Goal: Task Accomplishment & Management: Manage account settings

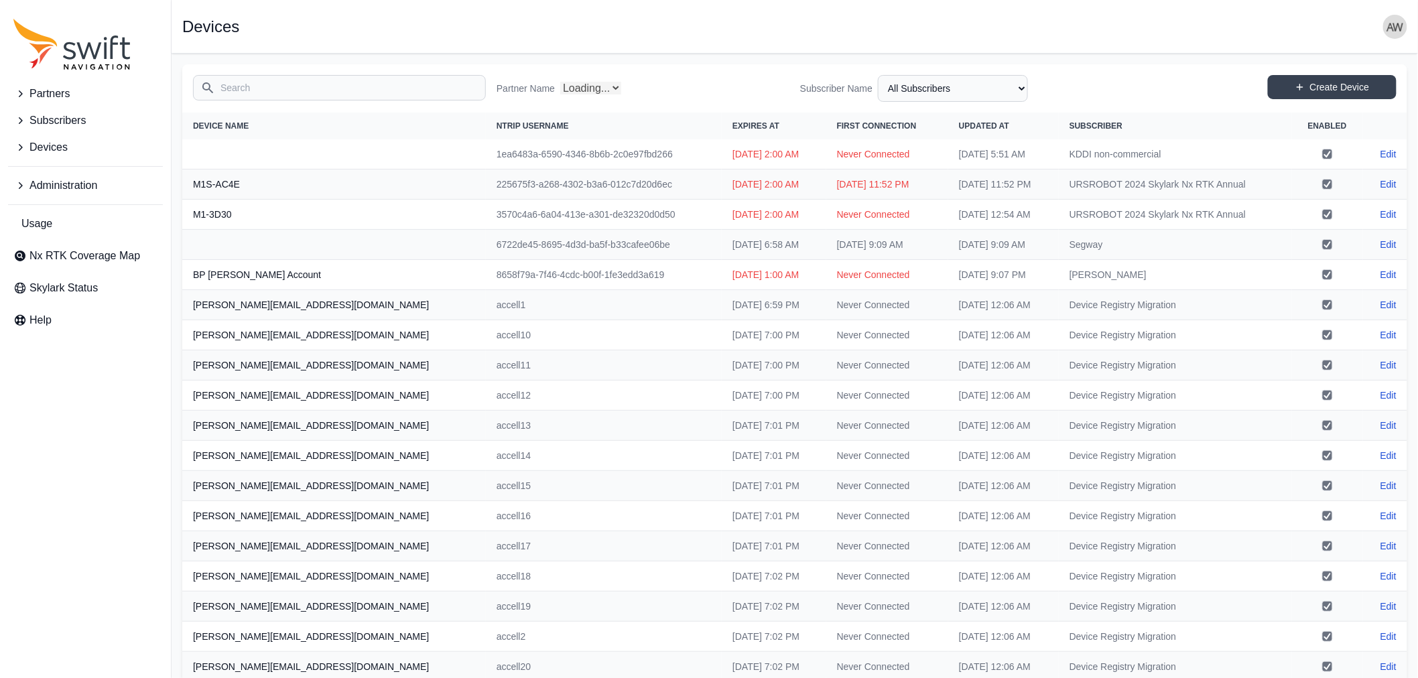
select select "Partner Name"
click at [61, 142] on span "Devices" at bounding box center [48, 147] width 38 height 16
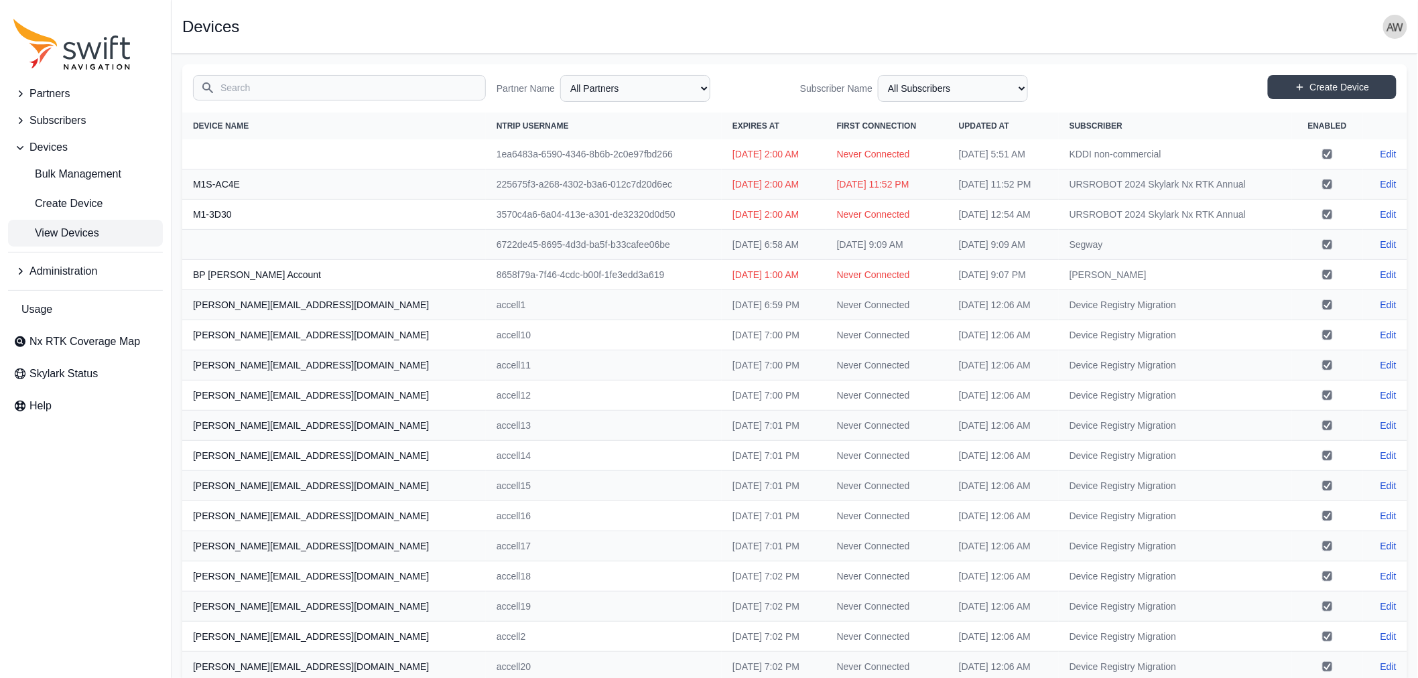
click at [304, 91] on input "Search" at bounding box center [339, 87] width 293 height 25
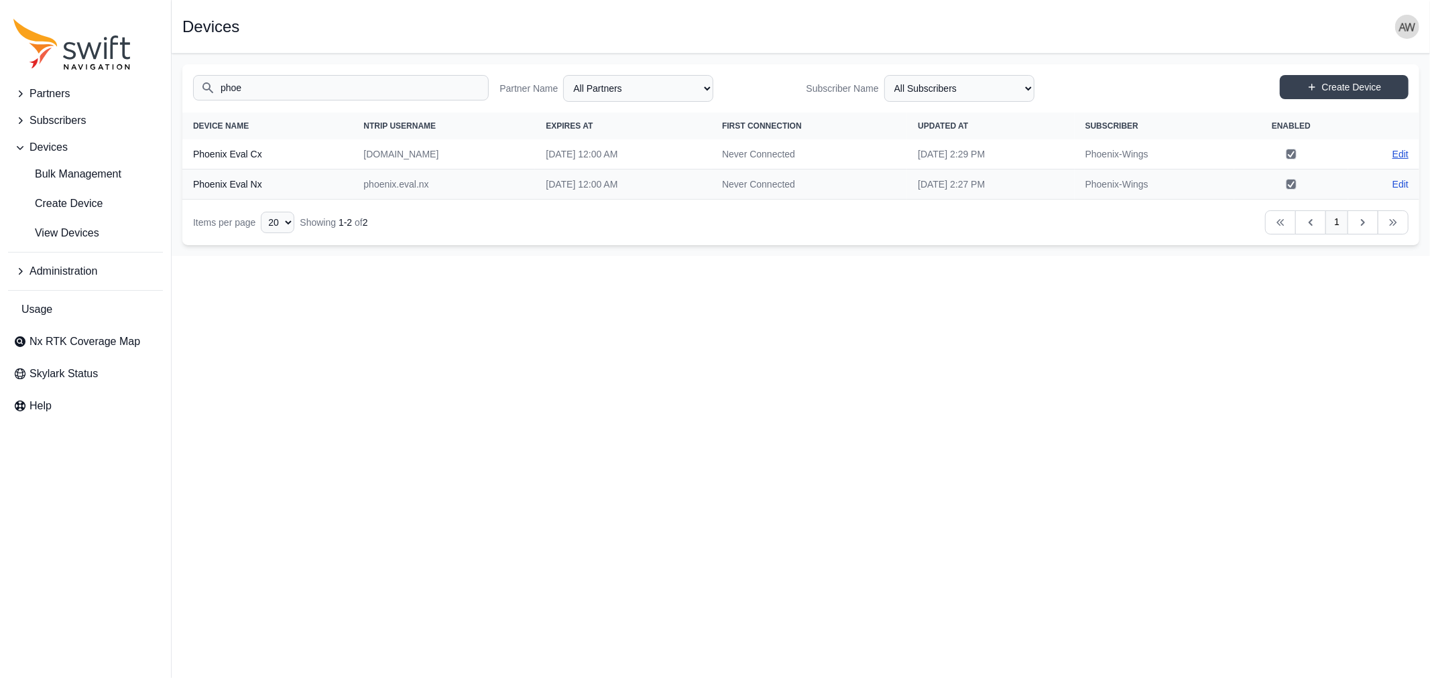
type input "phoe"
click at [1403, 151] on link "Edit" at bounding box center [1400, 153] width 16 height 13
select select "ab3272ce-40d0-4c94-a524-96a758ab755c"
select select "44a1231d-18e8-4b9d-aa26-e02e78e49721"
click at [1402, 184] on link "Edit" at bounding box center [1400, 184] width 16 height 13
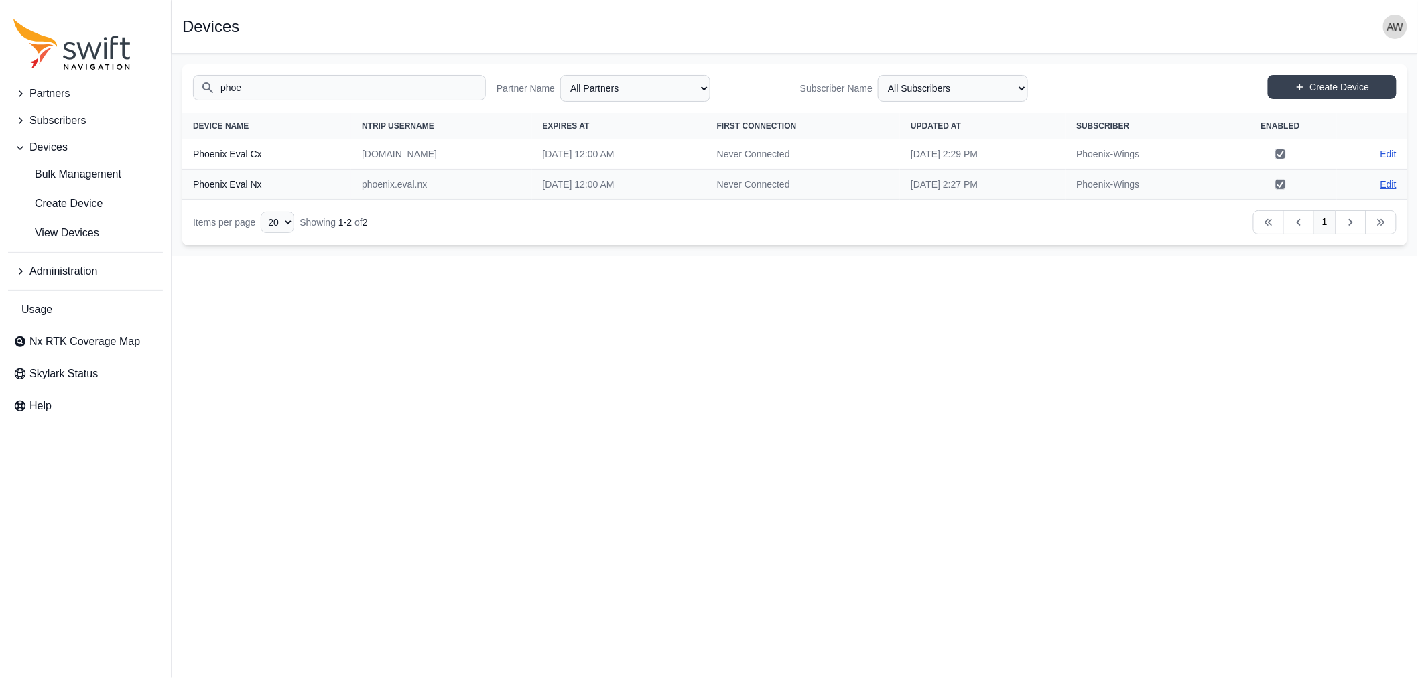
select select "ab3272ce-40d0-4c94-a524-96a758ab755c"
select select "44a1231d-18e8-4b9d-aa26-e02e78e49721"
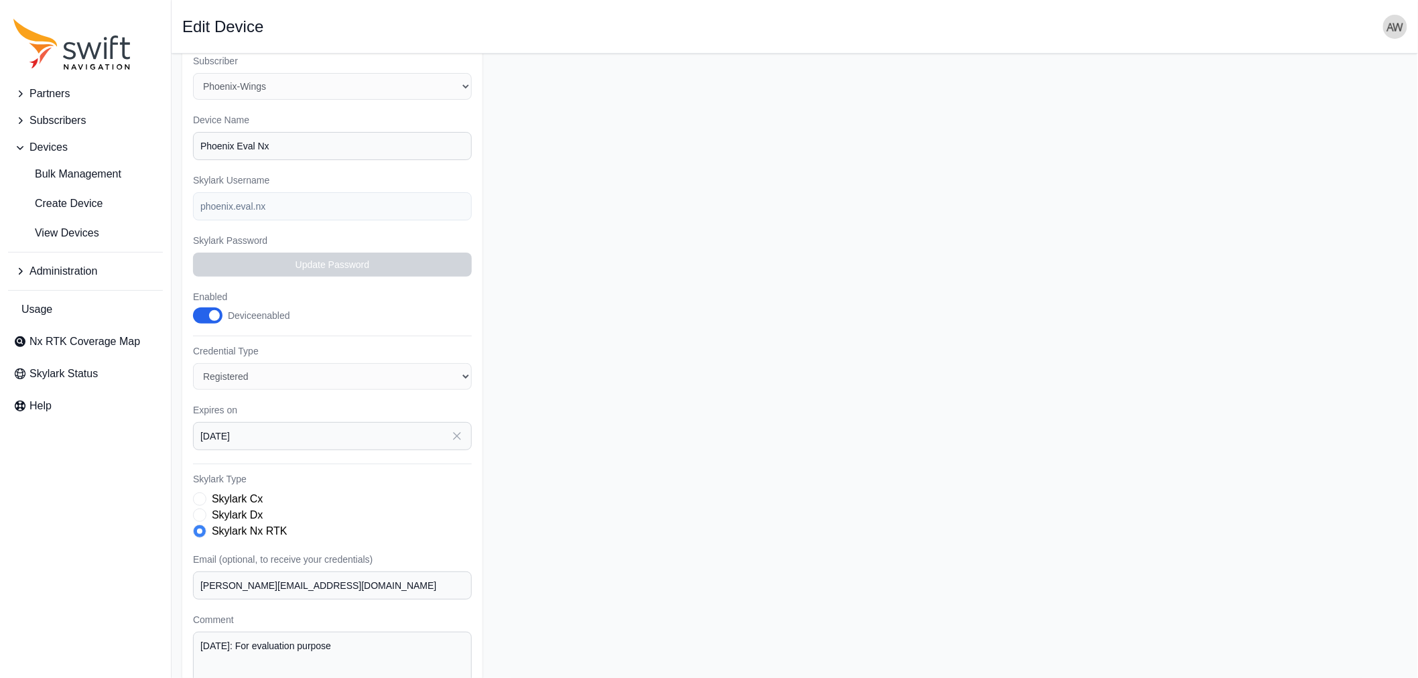
scroll to position [111, 0]
